Goal: Information Seeking & Learning: Learn about a topic

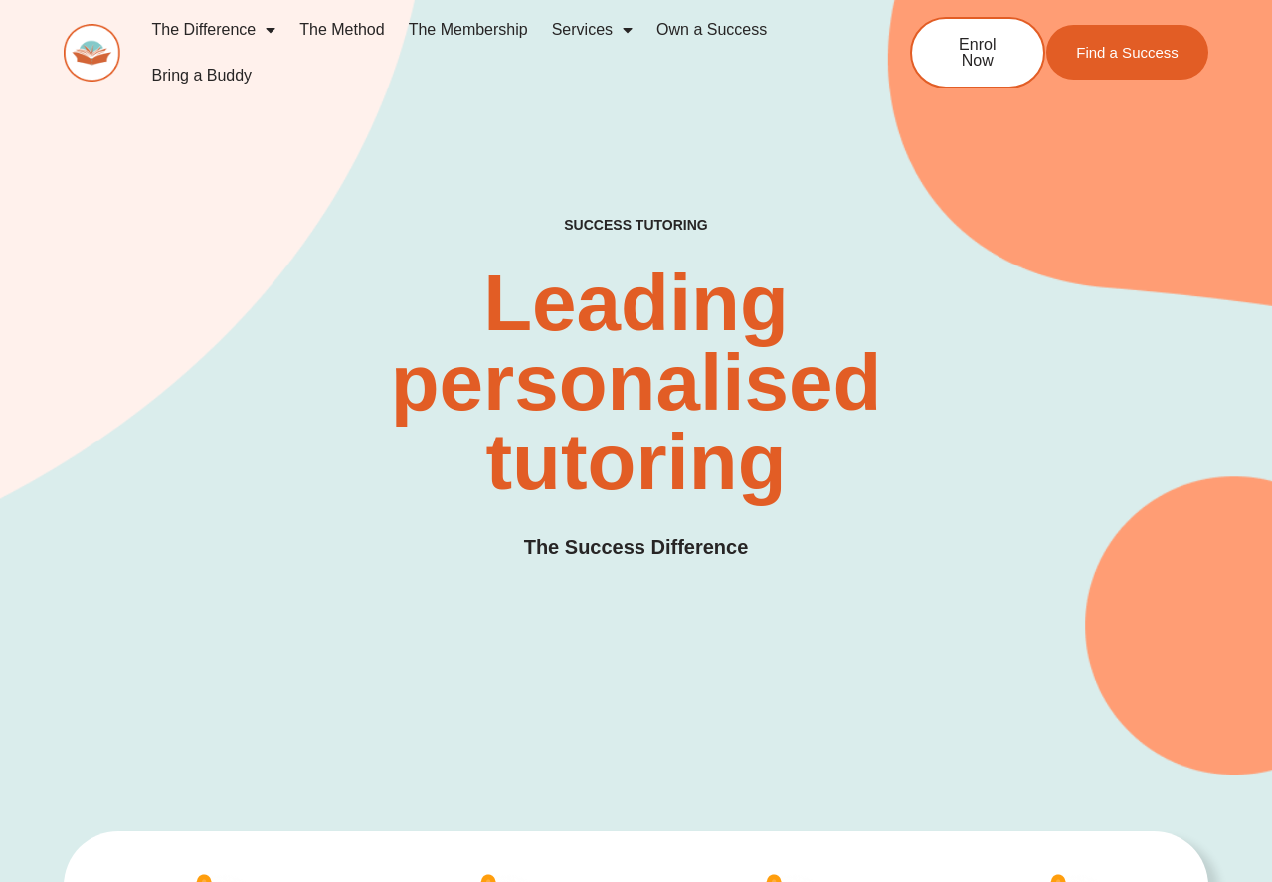
click at [946, 477] on div "SUCCESS TUTORING​ Leading personalised tutoring The Success Difference" at bounding box center [636, 410] width 1145 height 386
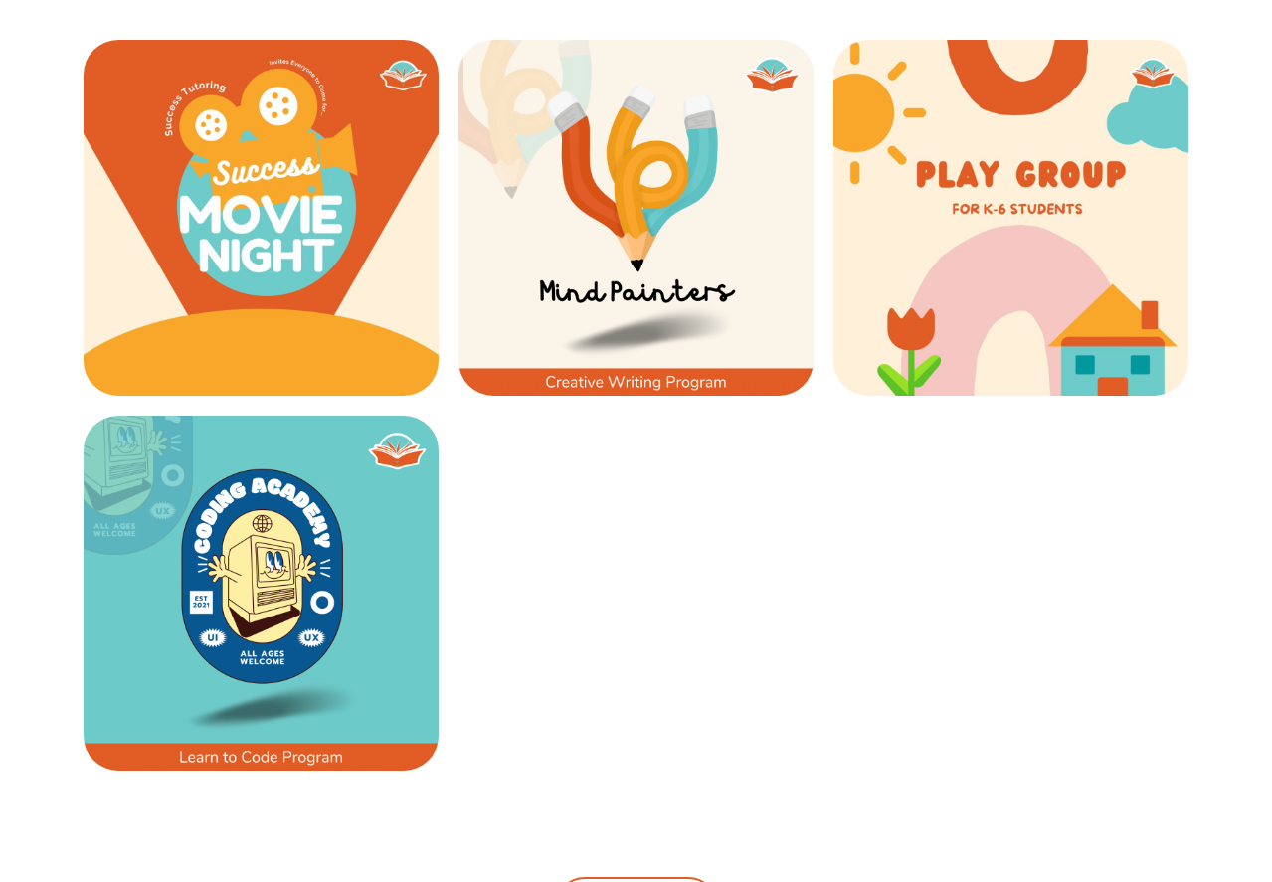
scroll to position [2883, 0]
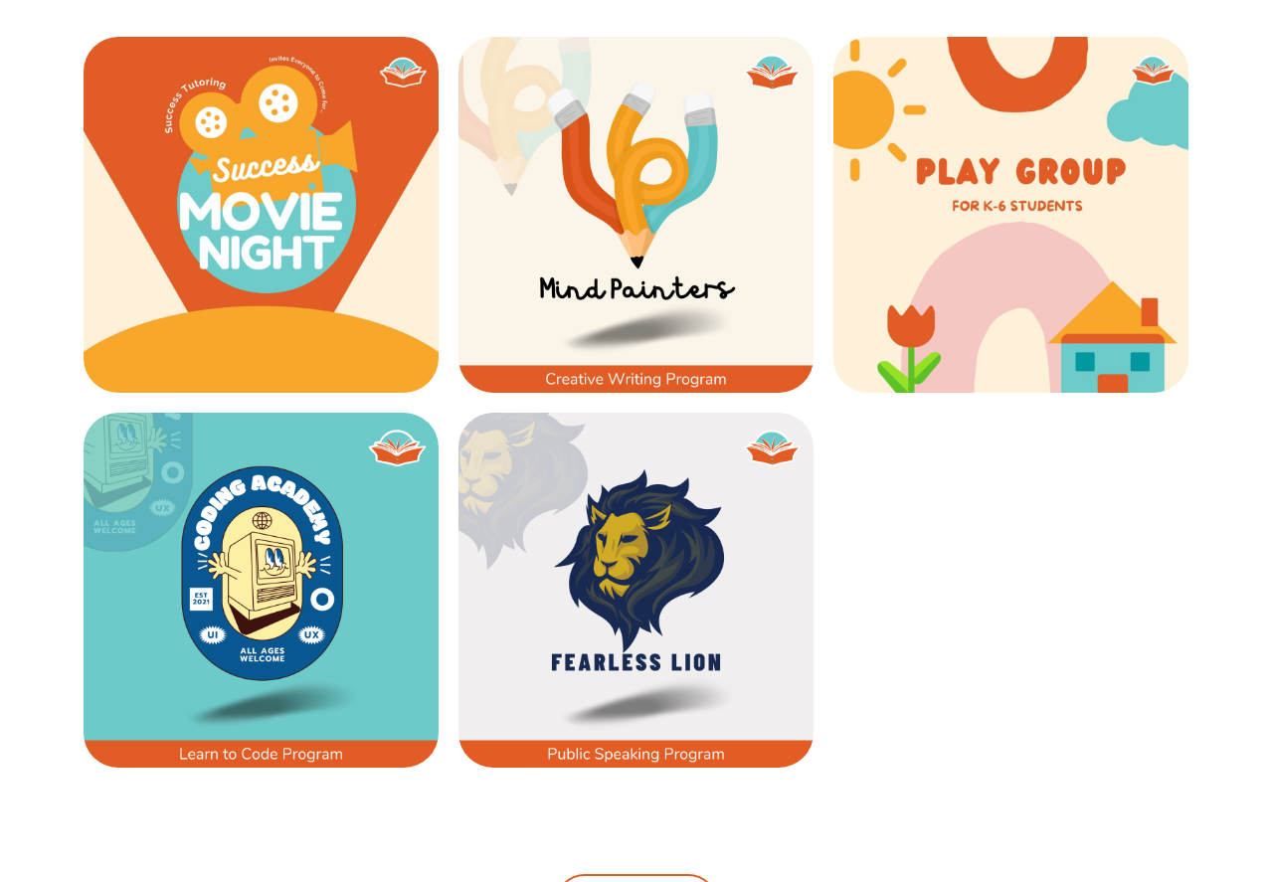
click at [661, 555] on img at bounding box center [636, 590] width 355 height 355
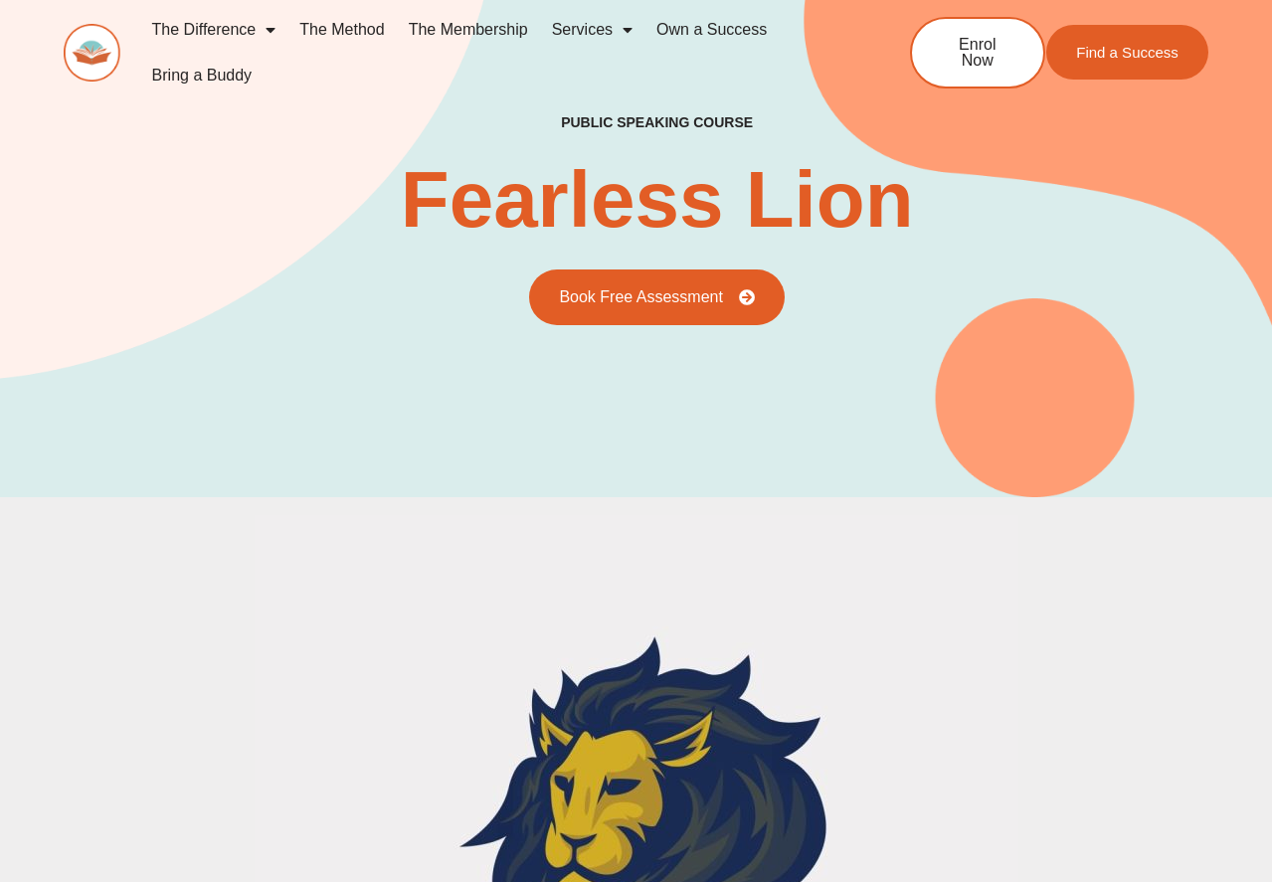
scroll to position [3, 0]
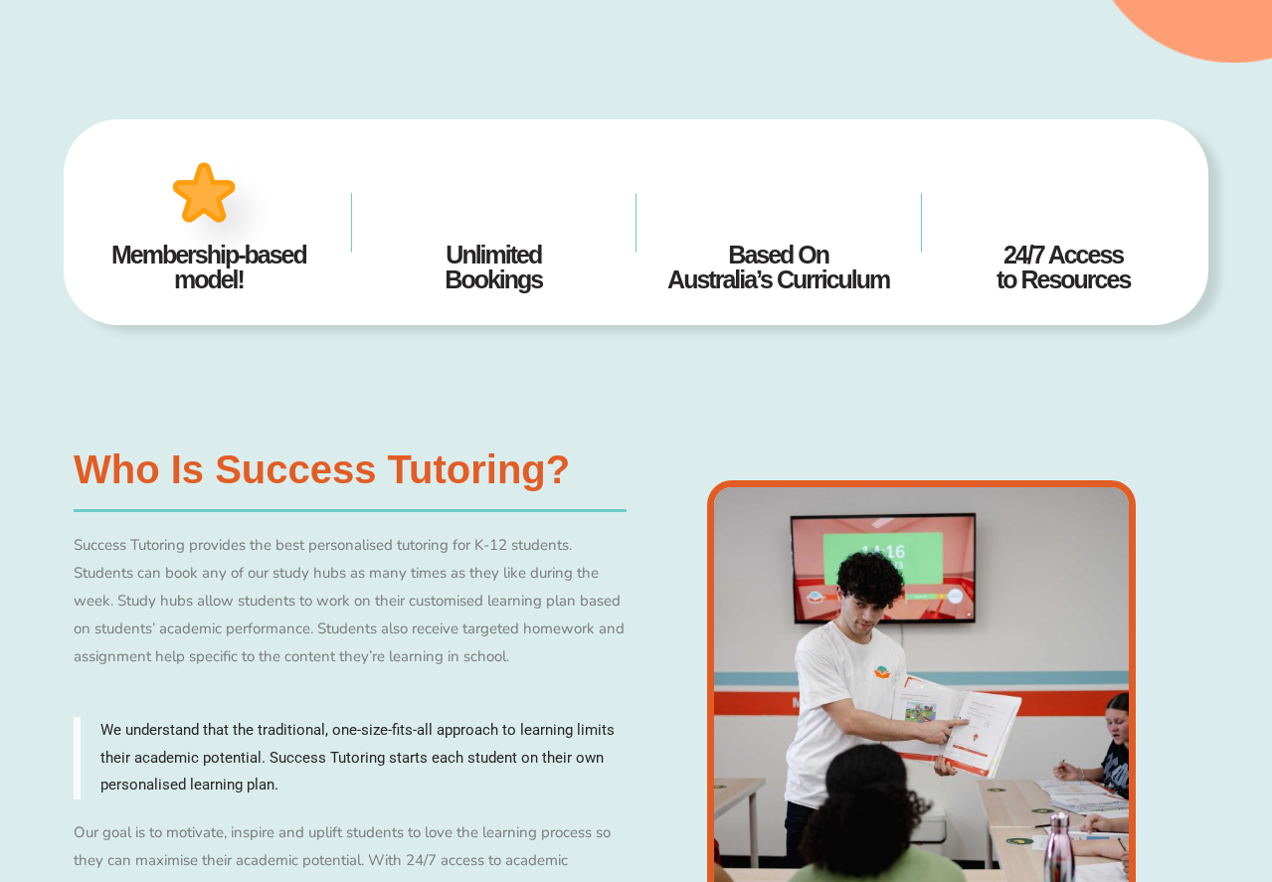
scroll to position [378, 0]
